Goal: Information Seeking & Learning: Learn about a topic

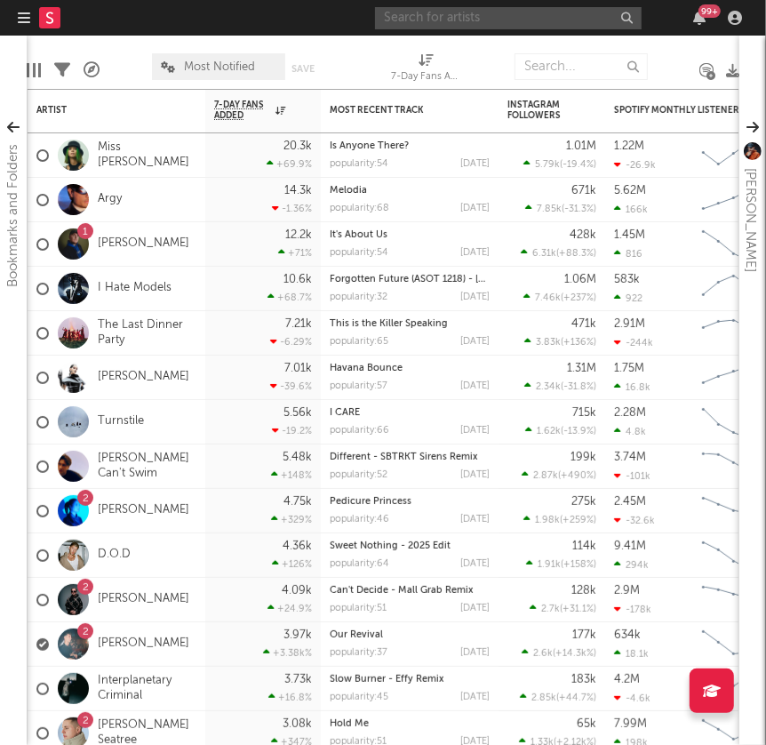
click at [492, 20] on input "text" at bounding box center [508, 18] width 267 height 22
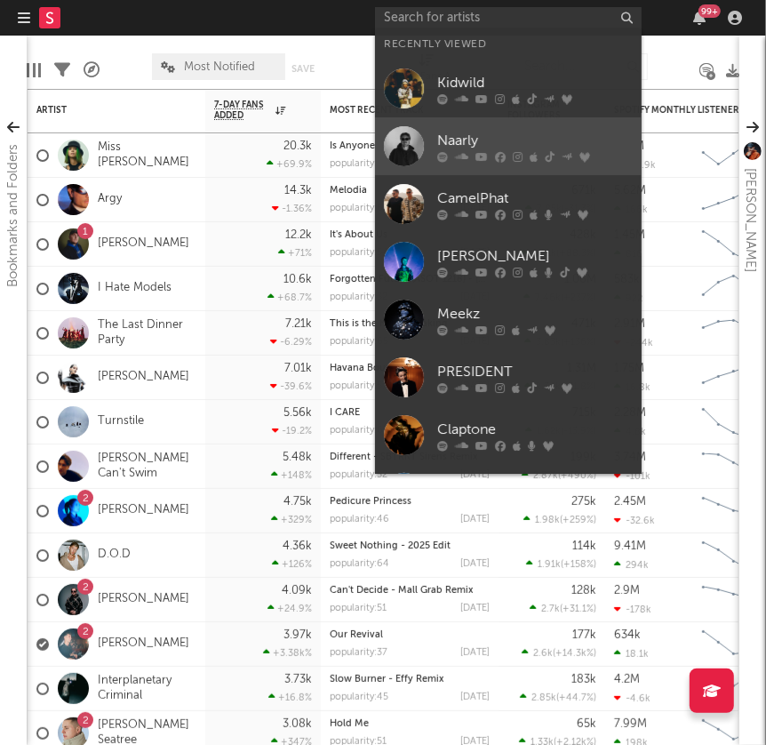
click at [498, 144] on div "Naarly" at bounding box center [534, 141] width 195 height 21
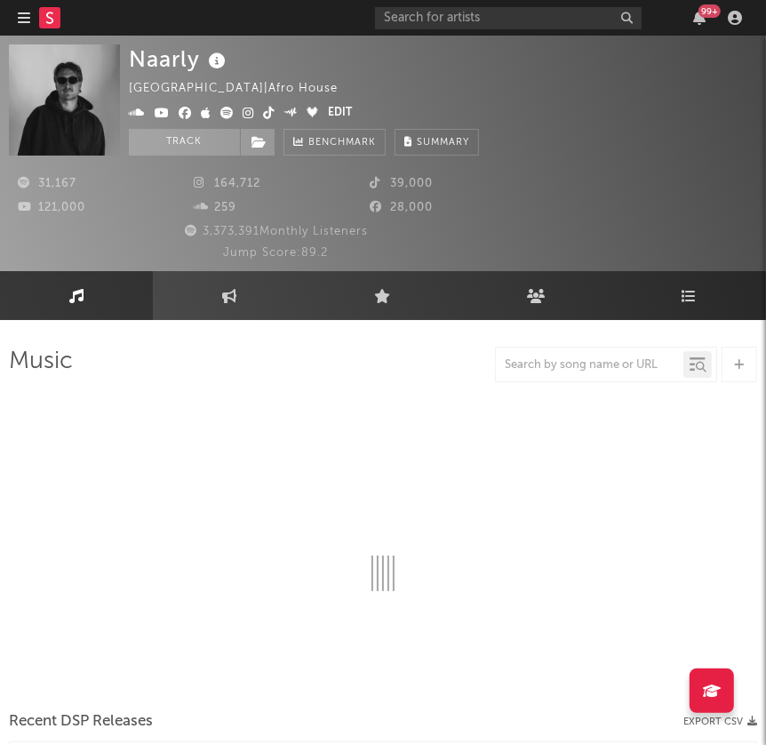
select select "6m"
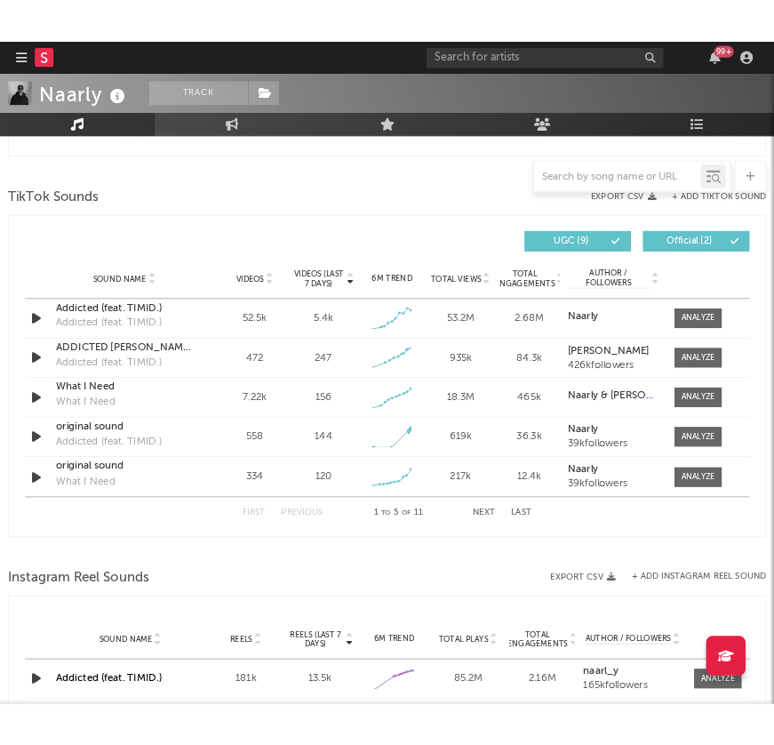
scroll to position [1269, 0]
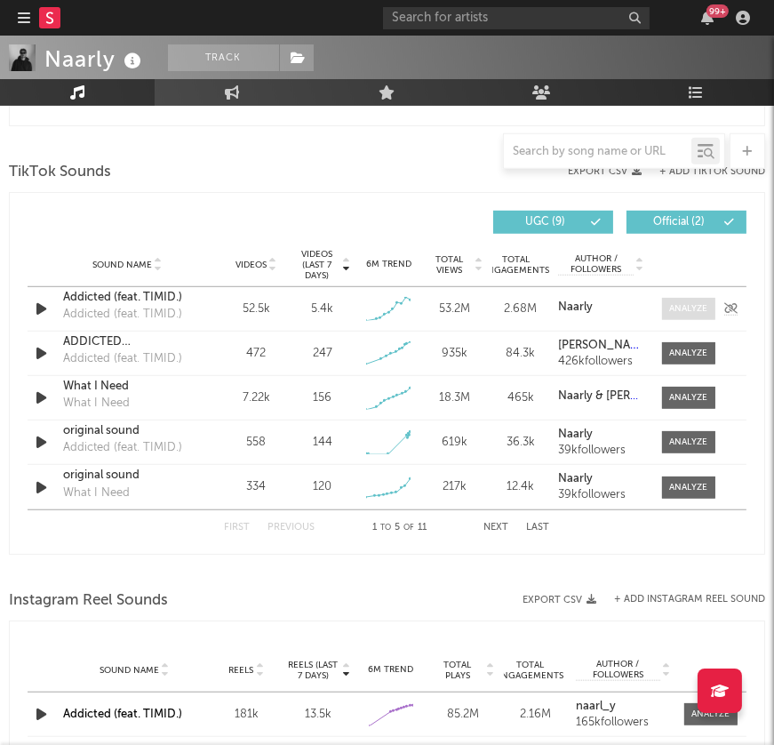
click at [687, 307] on div at bounding box center [688, 308] width 38 height 13
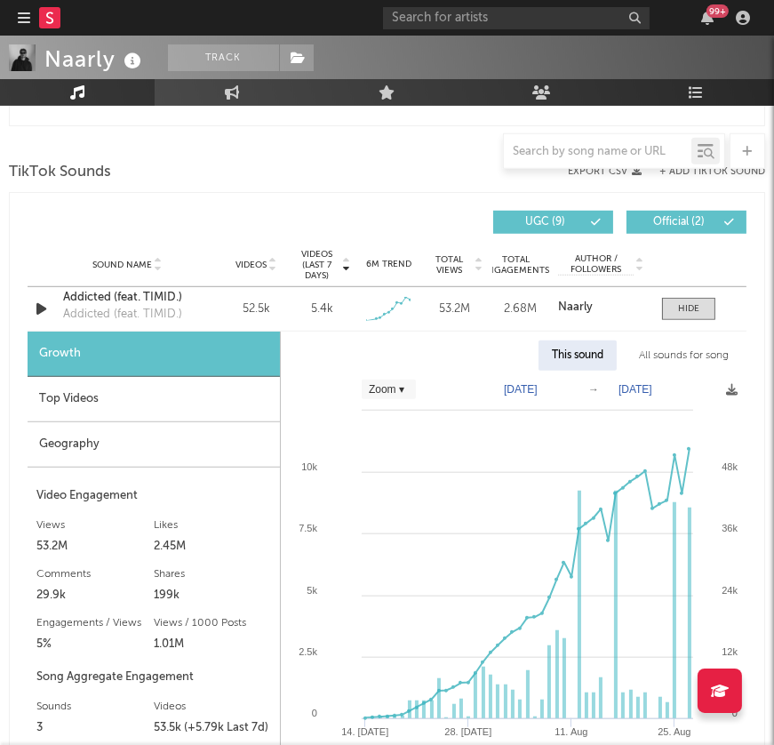
click at [199, 396] on div "Top Videos" at bounding box center [154, 399] width 252 height 45
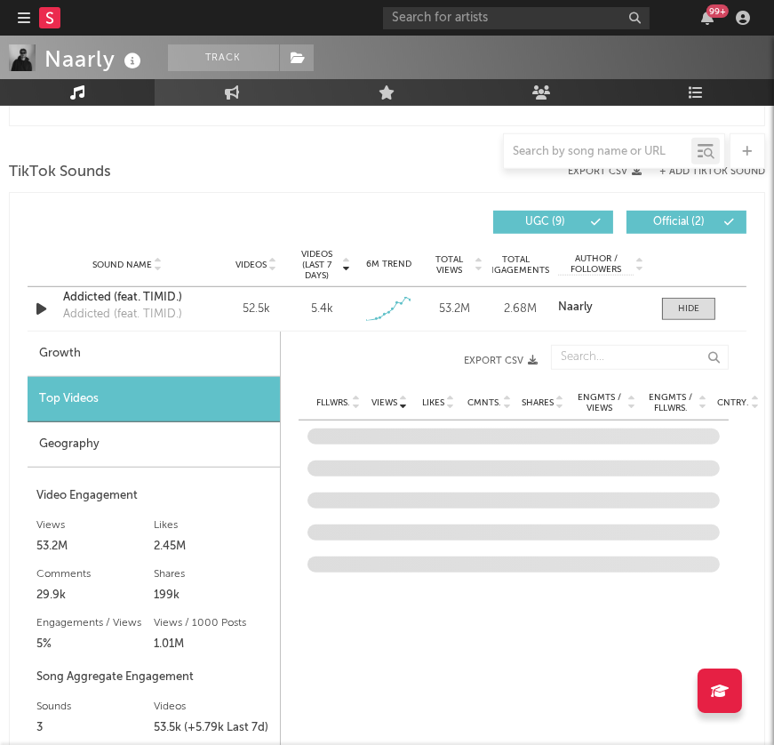
click at [165, 428] on div "Geography" at bounding box center [154, 444] width 252 height 45
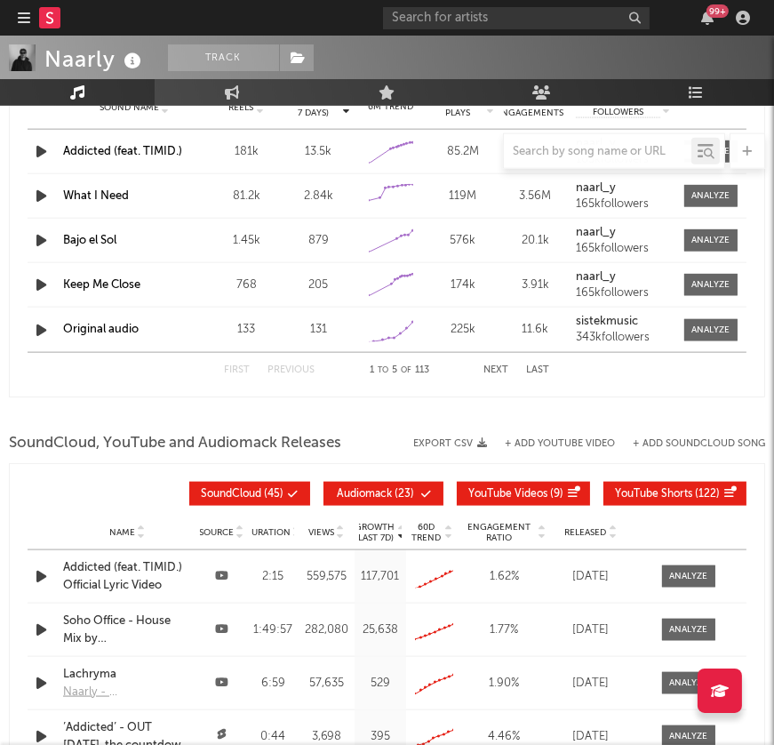
scroll to position [2101, 0]
